Goal: Navigation & Orientation: Go to known website

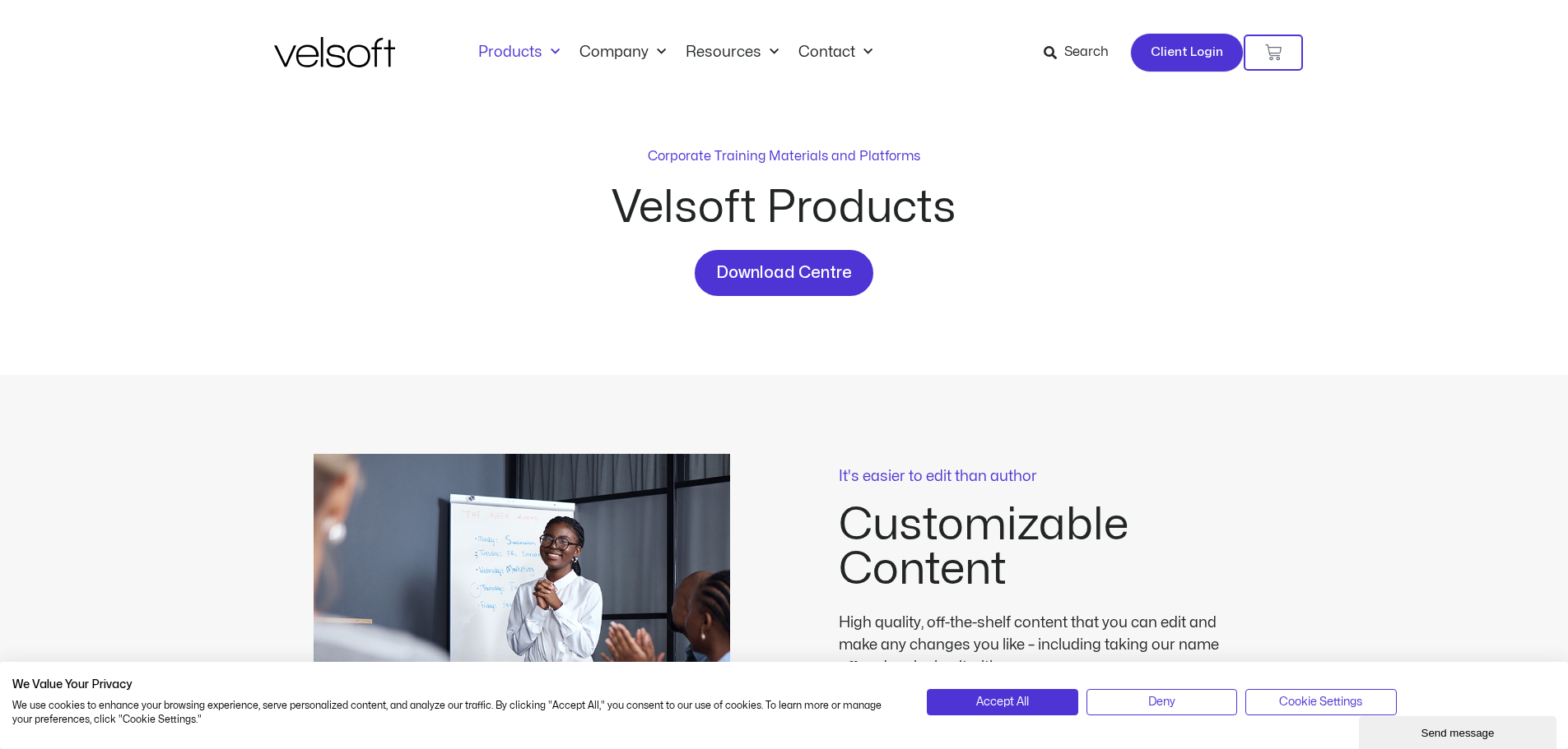
click at [1162, 46] on span "Client Login" at bounding box center [1186, 52] width 73 height 21
